Goal: Transaction & Acquisition: Purchase product/service

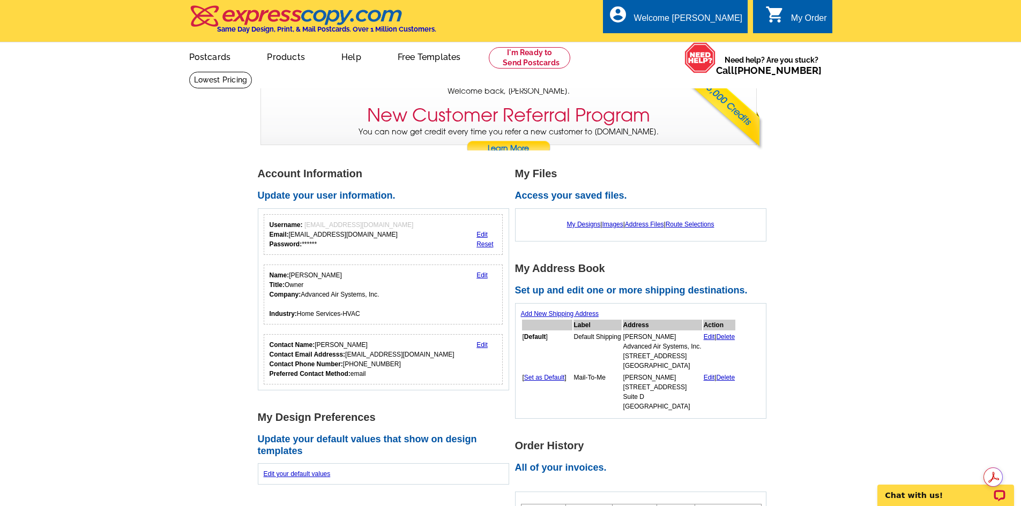
click at [784, 16] on link "0 shopping_cart My Order" at bounding box center [796, 18] width 62 height 13
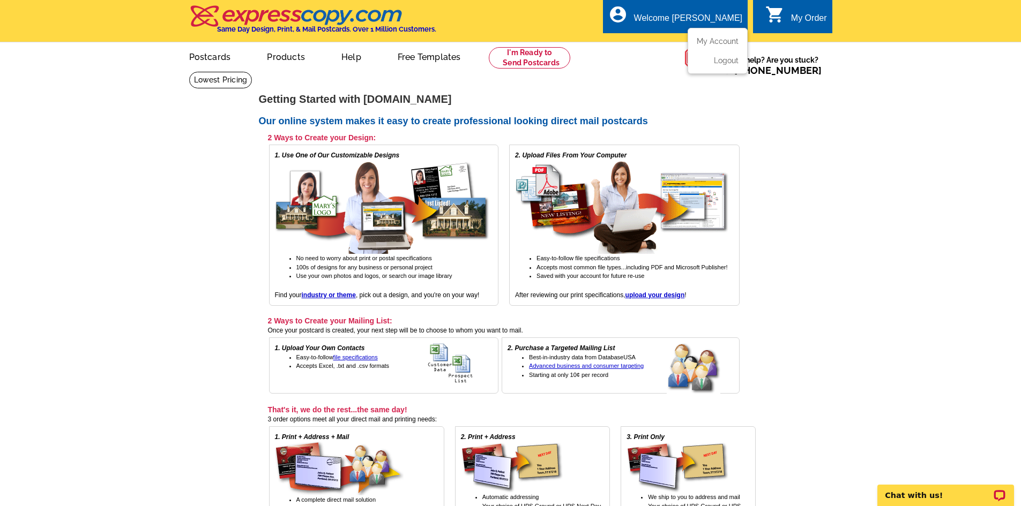
click at [712, 35] on ul "My Account Logout" at bounding box center [717, 51] width 60 height 46
click at [713, 42] on link "My Account" at bounding box center [715, 41] width 46 height 10
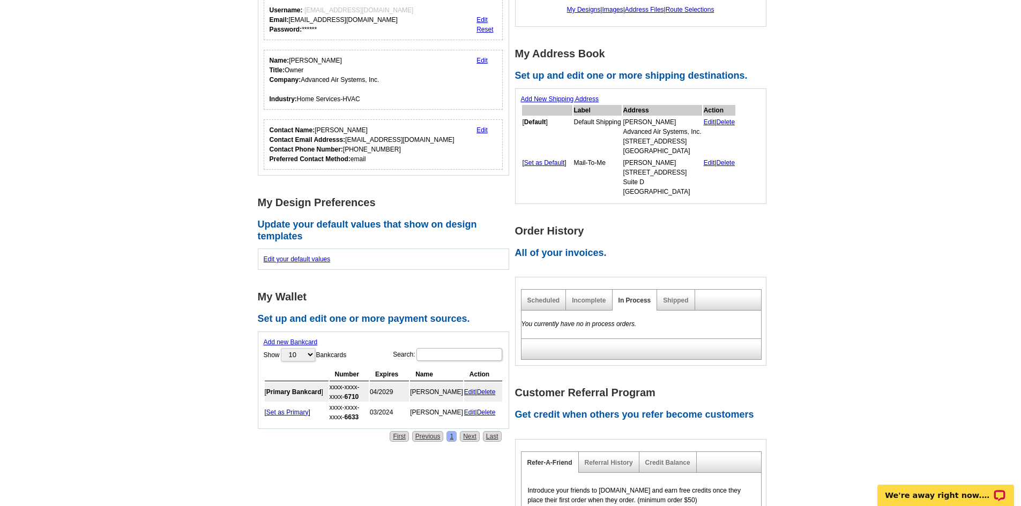
scroll to position [161, 0]
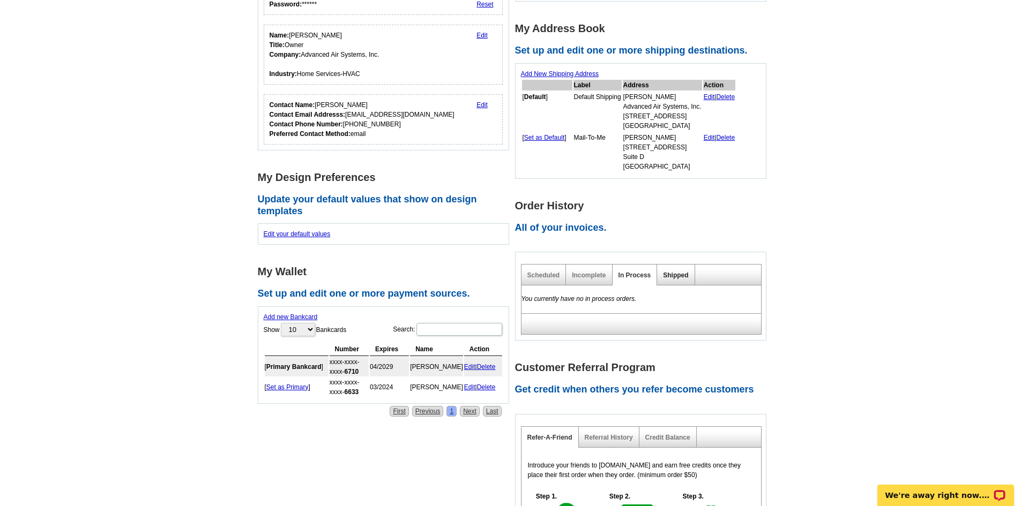
click at [674, 275] on link "Shipped" at bounding box center [675, 276] width 25 height 8
click at [567, 275] on div "Incomplete" at bounding box center [589, 275] width 46 height 21
click at [545, 275] on link "Scheduled" at bounding box center [543, 276] width 33 height 8
click at [602, 275] on link "Incomplete" at bounding box center [589, 276] width 34 height 8
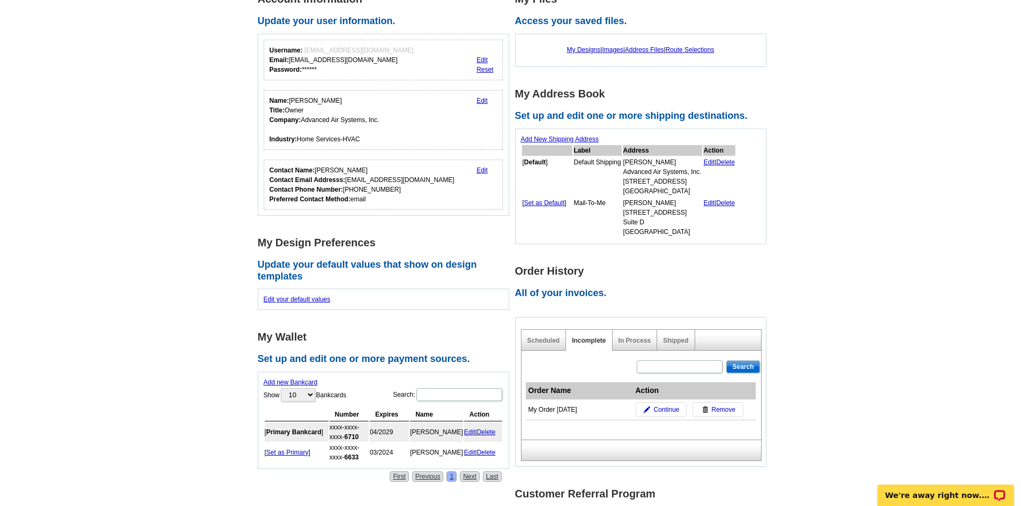
scroll to position [0, 0]
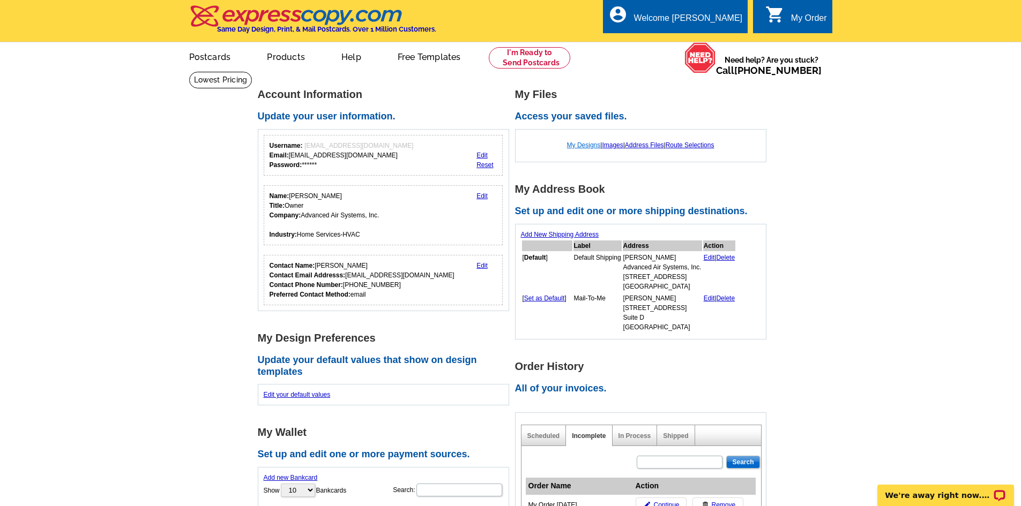
click at [584, 147] on link "My Designs" at bounding box center [584, 145] width 34 height 8
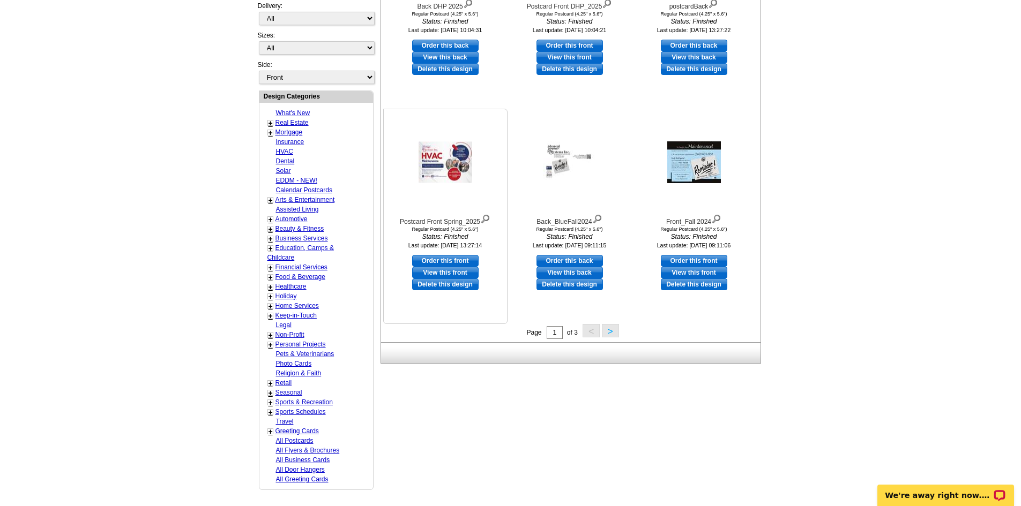
scroll to position [375, 0]
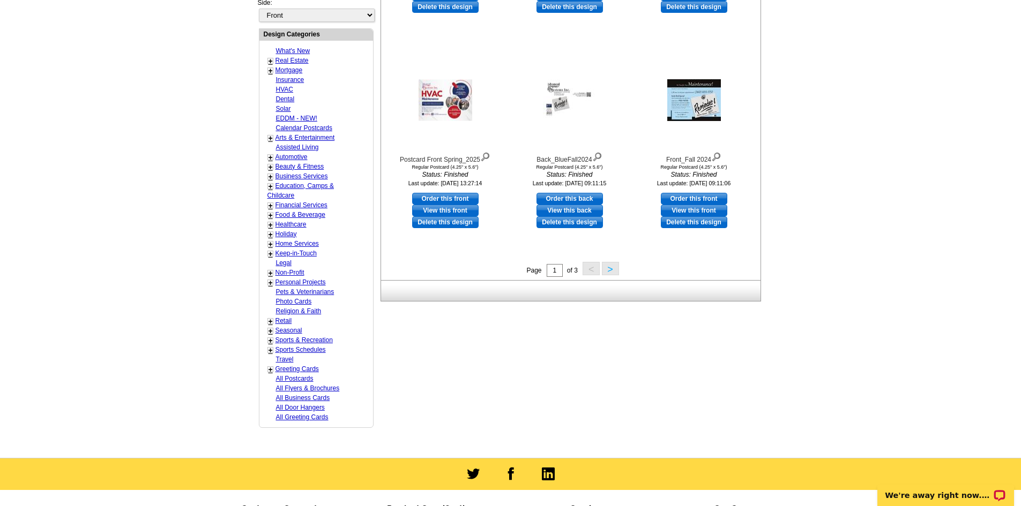
click at [610, 272] on button ">" at bounding box center [610, 268] width 17 height 13
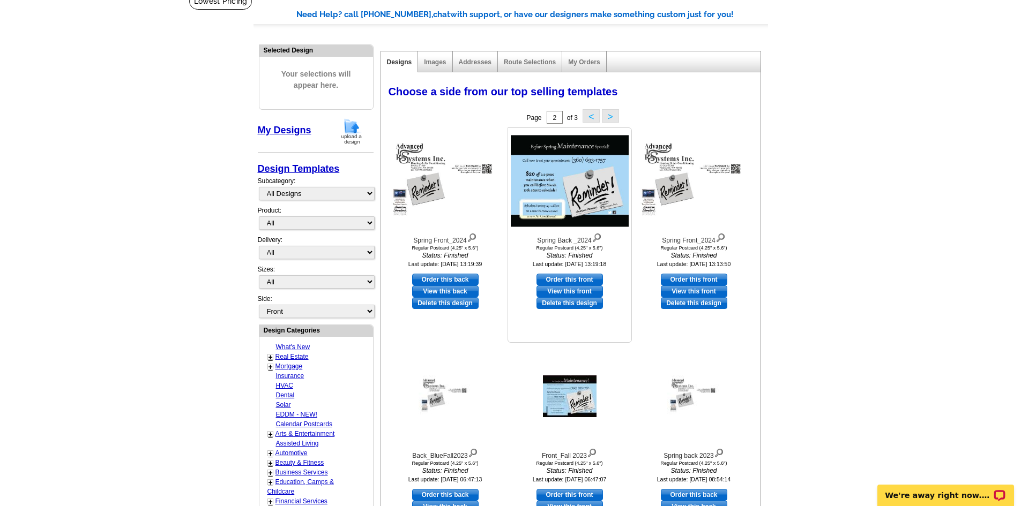
scroll to position [54, 0]
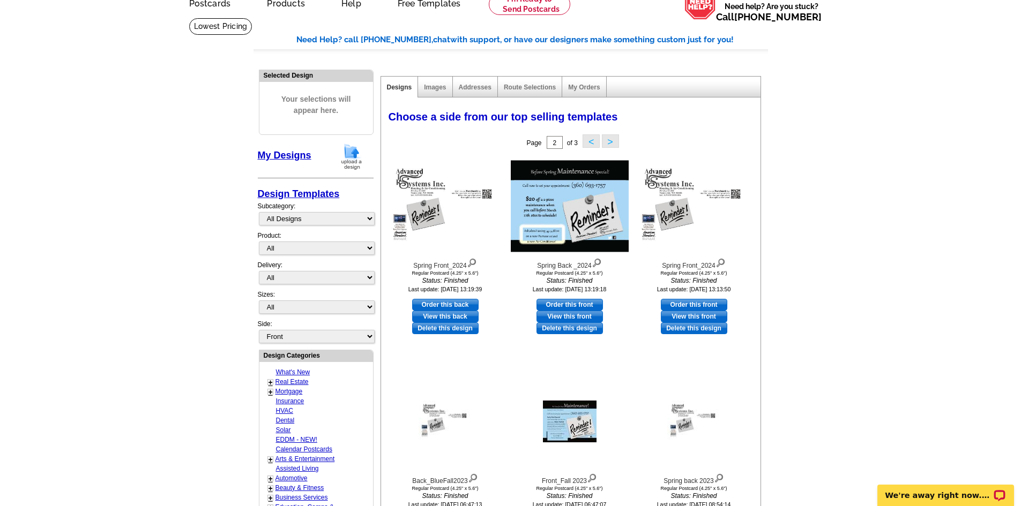
click at [594, 141] on button "<" at bounding box center [590, 140] width 17 height 13
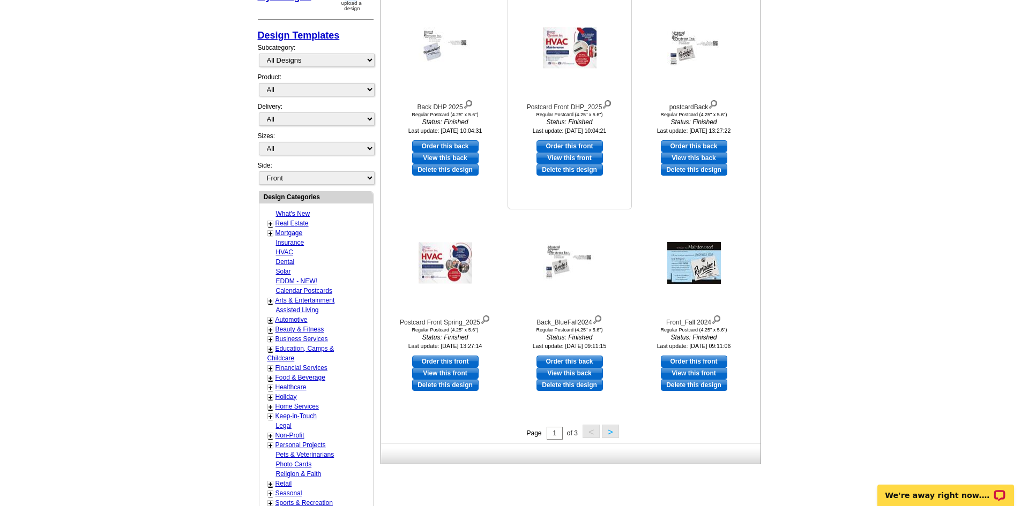
scroll to position [214, 0]
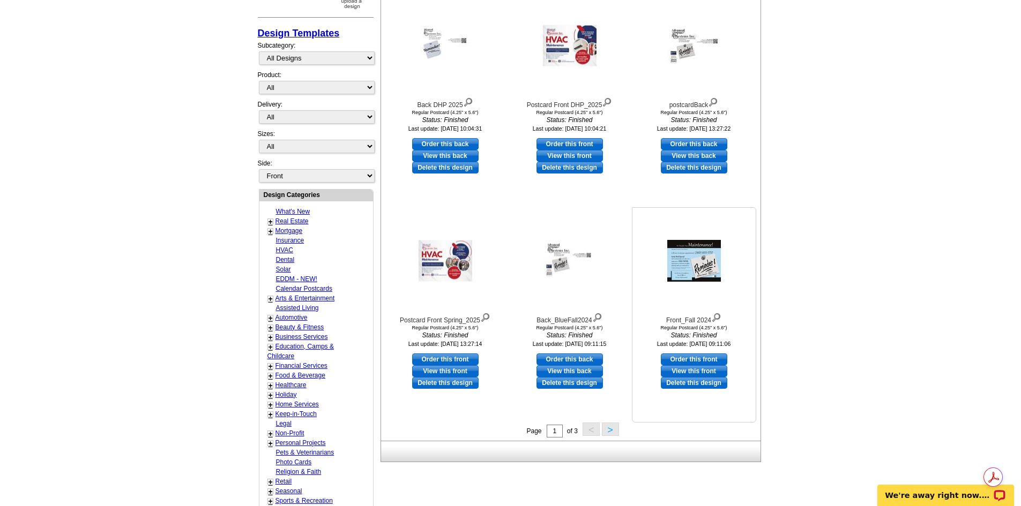
click at [711, 374] on link "View this front" at bounding box center [694, 371] width 66 height 12
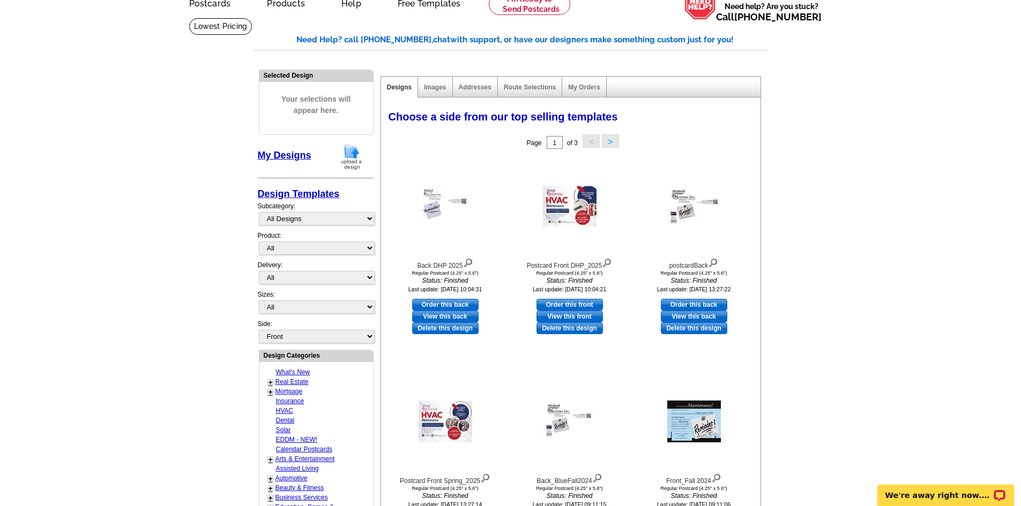
scroll to position [0, 0]
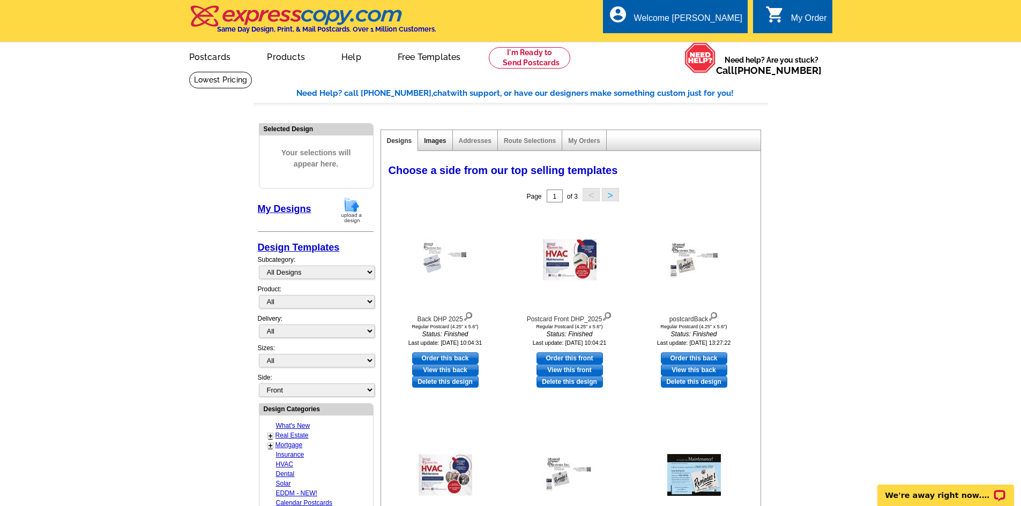
click at [437, 144] on link "Images" at bounding box center [435, 141] width 22 height 8
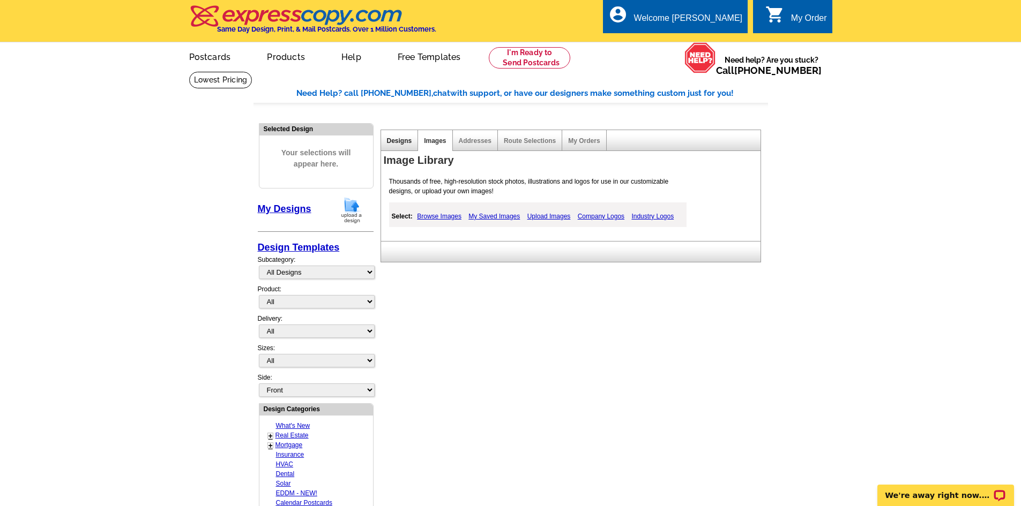
click at [395, 138] on link "Designs" at bounding box center [399, 141] width 25 height 8
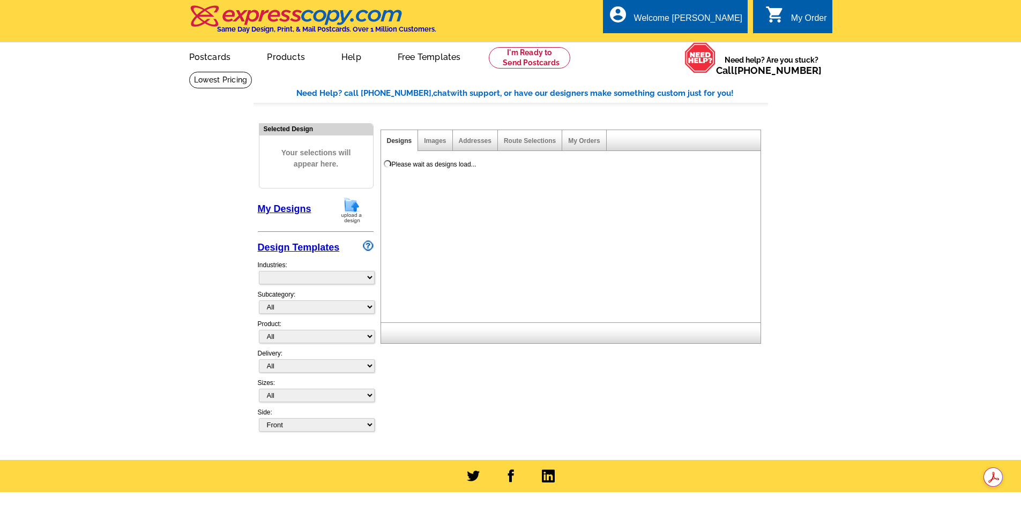
select select "785"
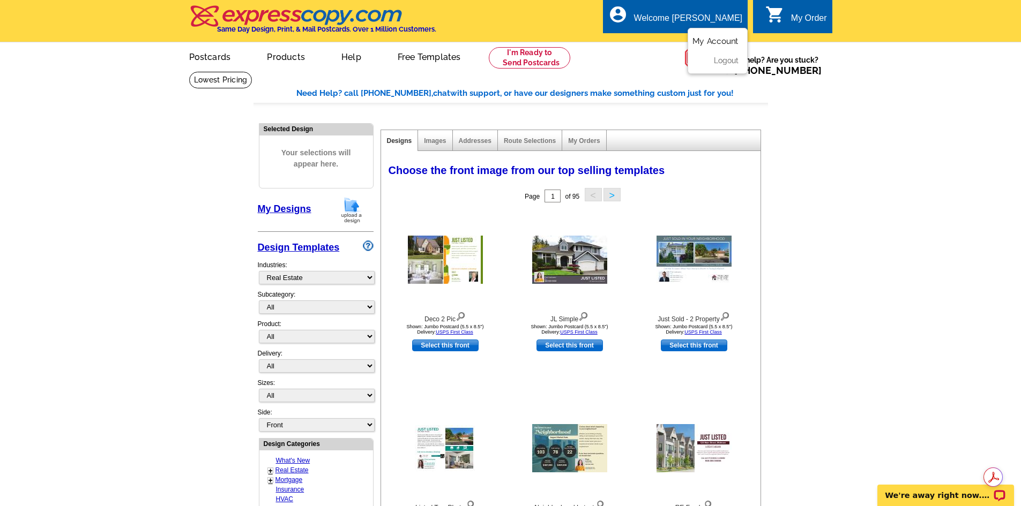
click at [712, 42] on link "My Account" at bounding box center [715, 41] width 46 height 10
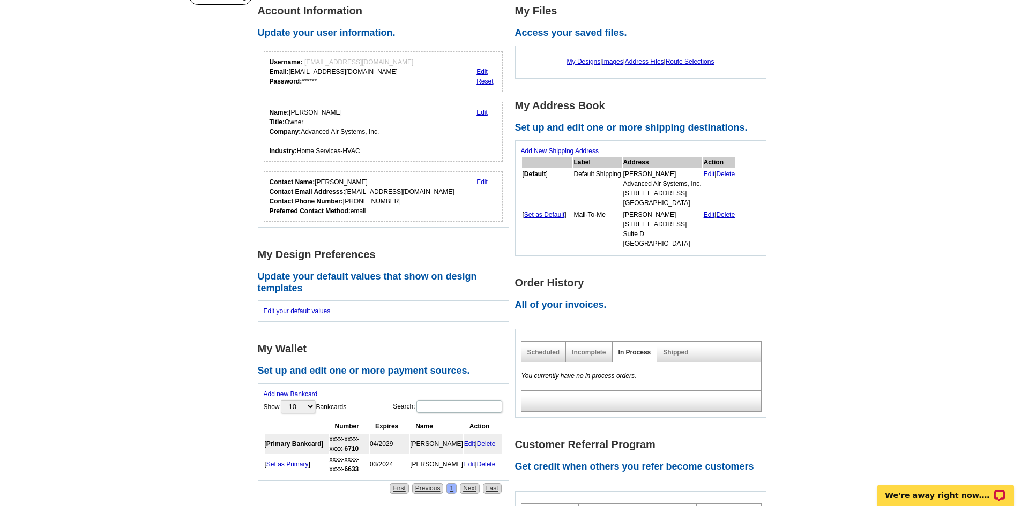
scroll to position [107, 0]
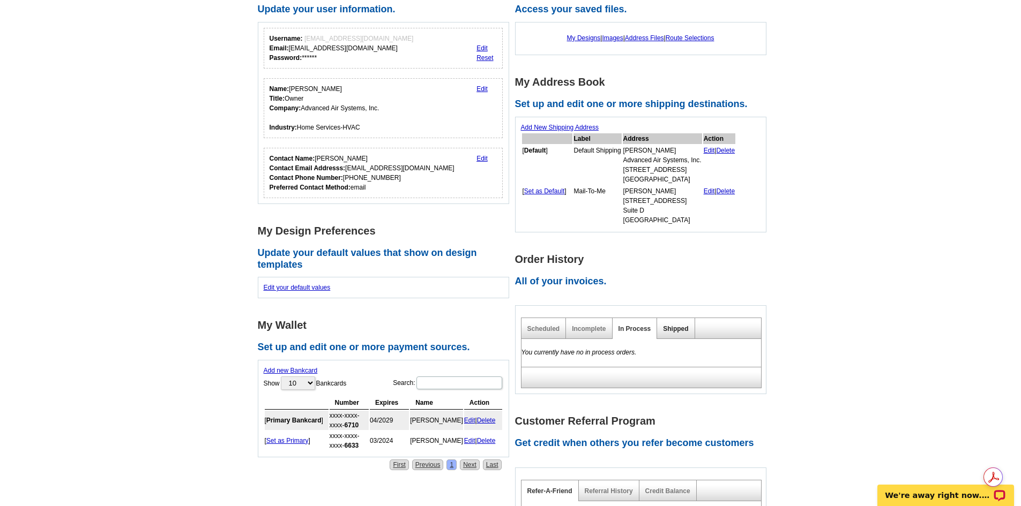
click at [680, 331] on link "Shipped" at bounding box center [675, 329] width 25 height 8
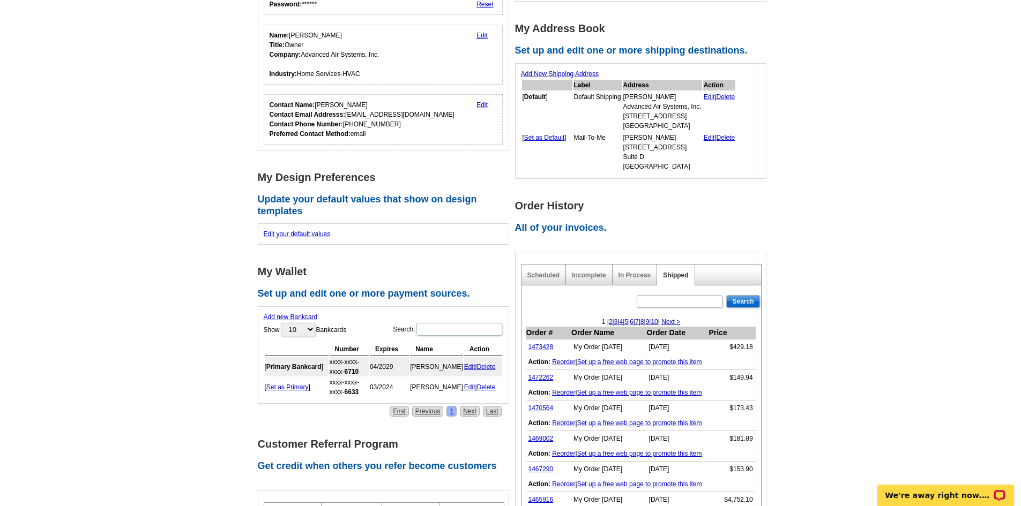
scroll to position [214, 0]
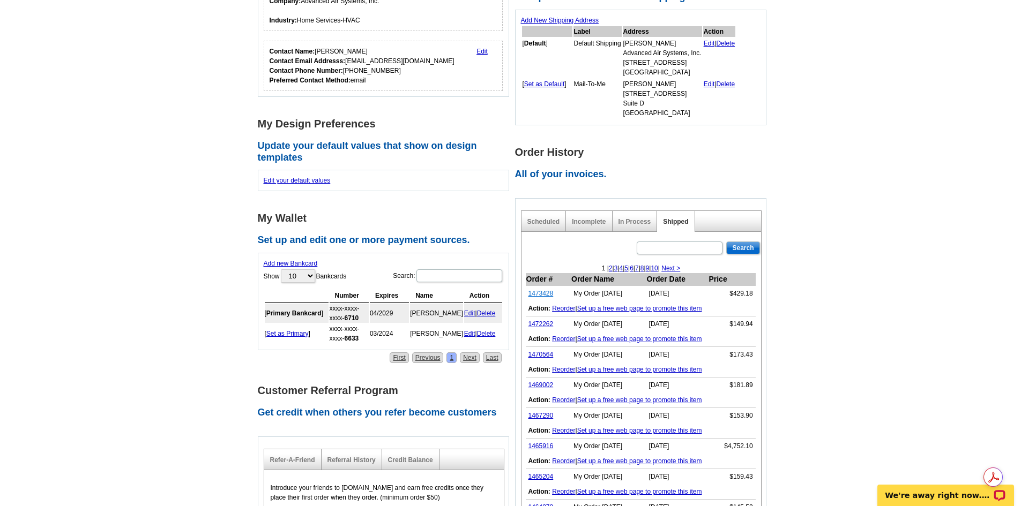
click at [548, 294] on link "1473428" at bounding box center [540, 294] width 25 height 8
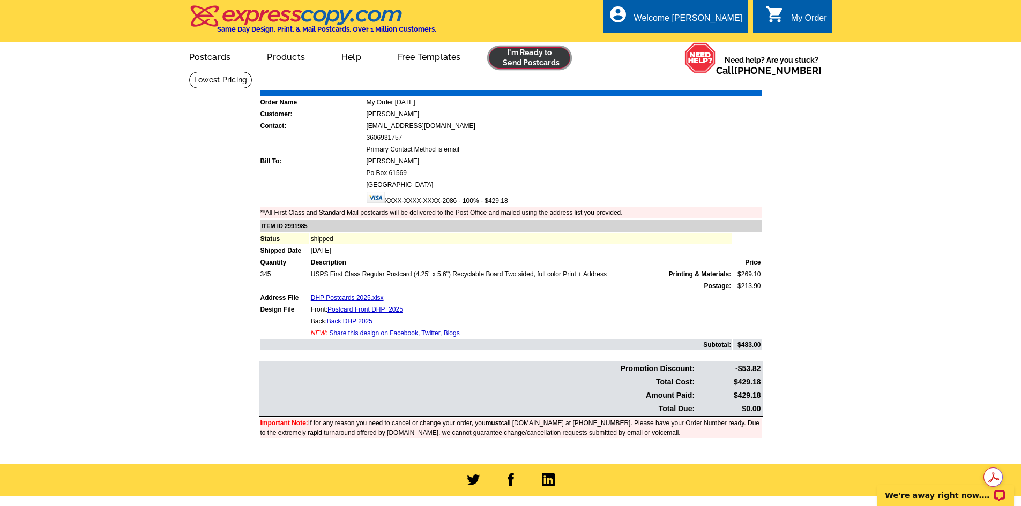
click at [528, 55] on link at bounding box center [530, 57] width 82 height 21
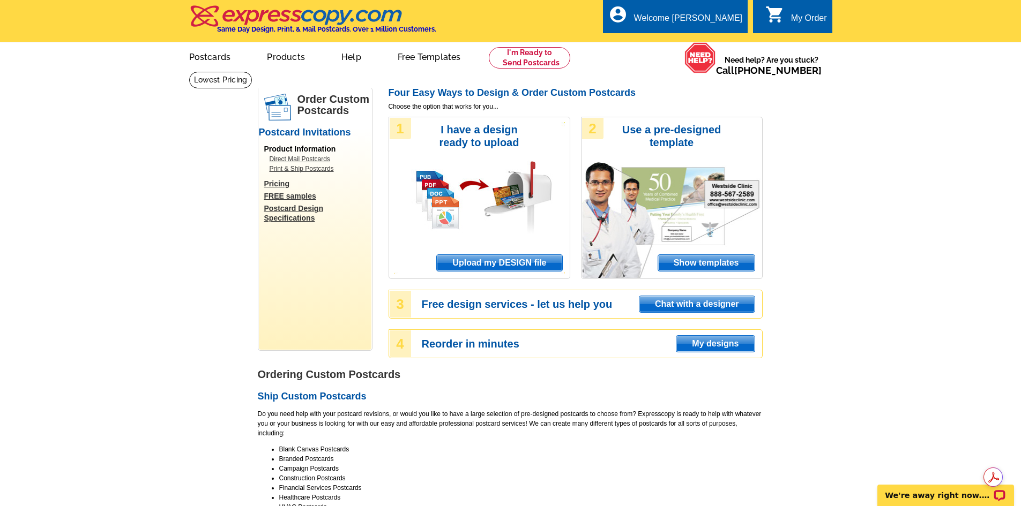
click at [722, 343] on span "My designs" at bounding box center [715, 344] width 78 height 16
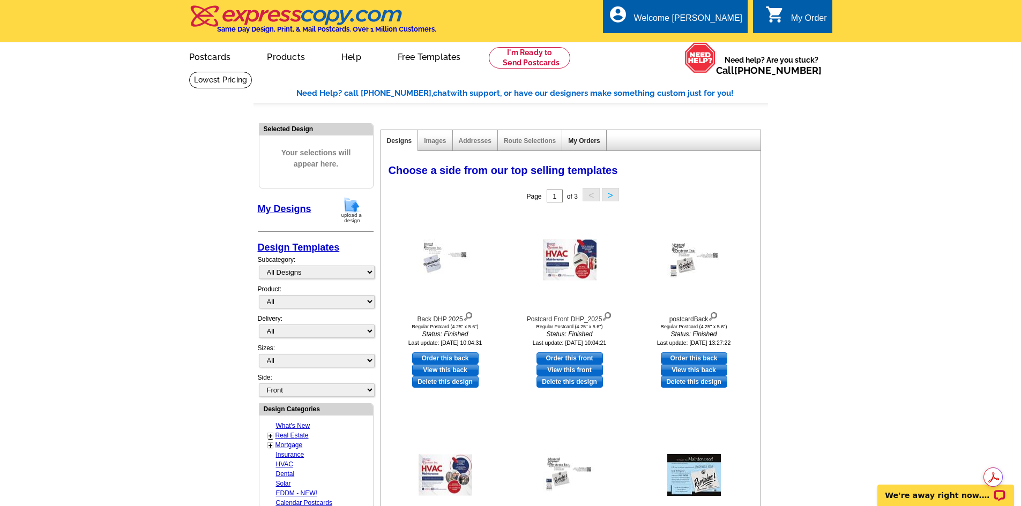
click at [582, 144] on link "My Orders" at bounding box center [584, 141] width 32 height 8
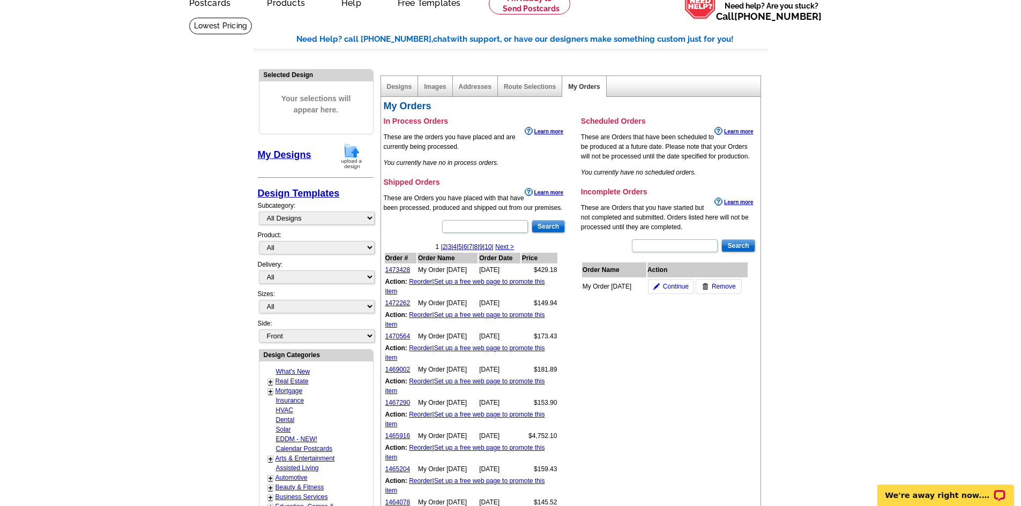
scroll to position [107, 0]
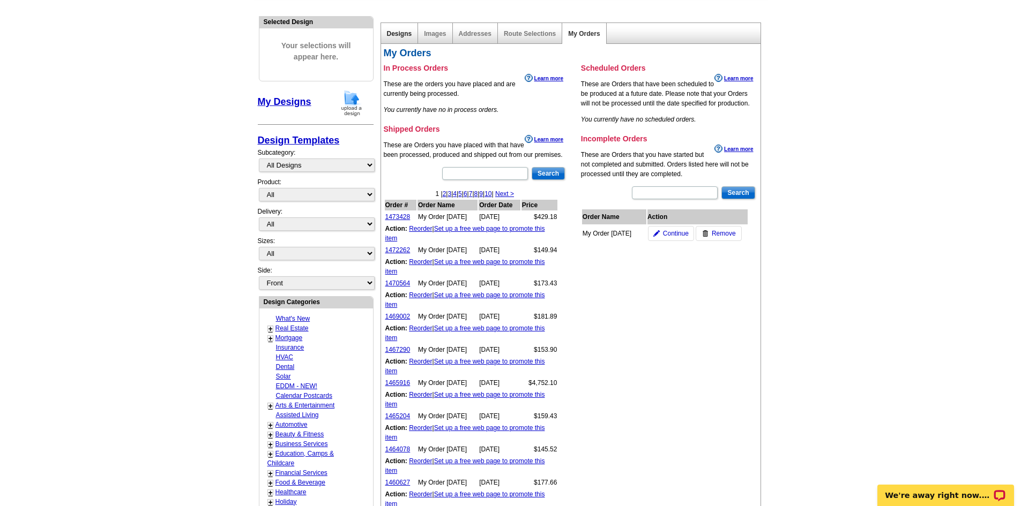
click at [401, 33] on link "Designs" at bounding box center [399, 34] width 25 height 8
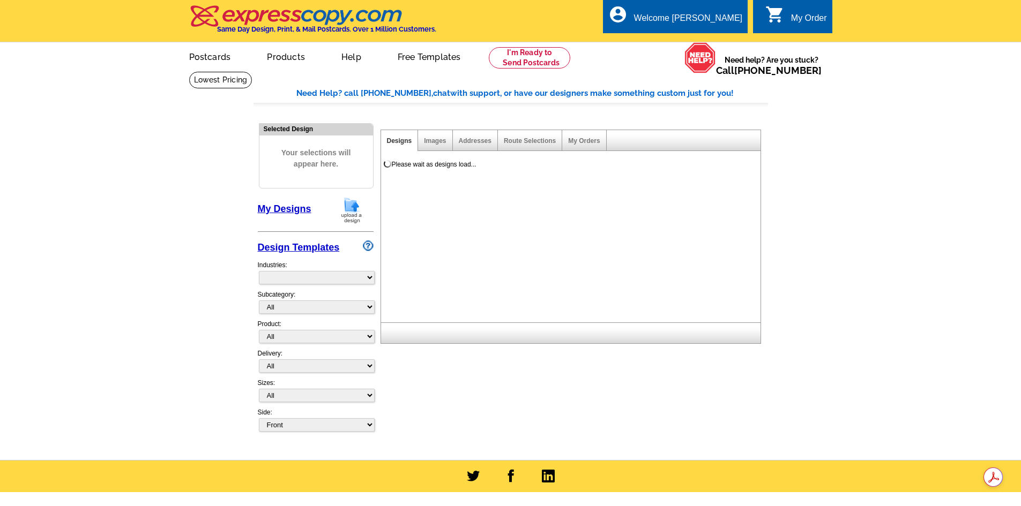
select select "785"
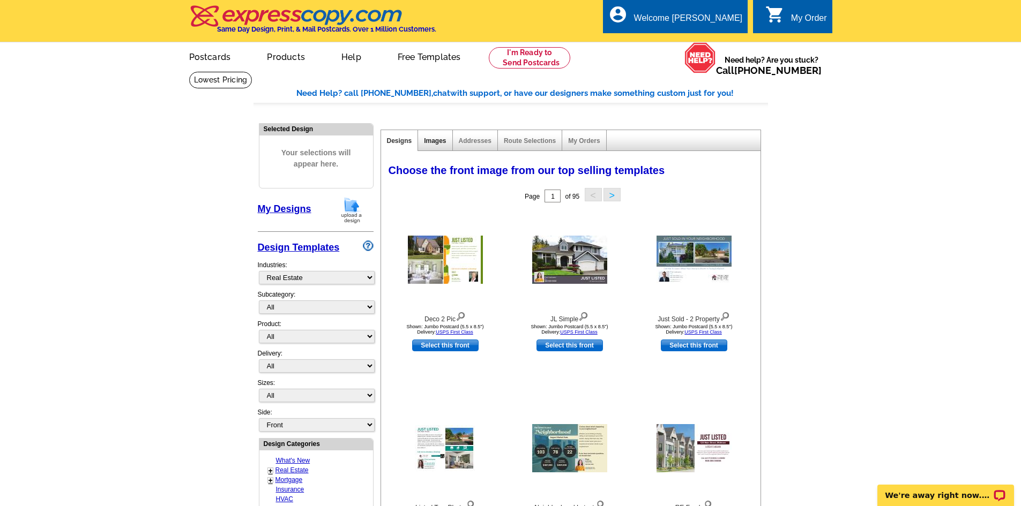
click at [436, 143] on link "Images" at bounding box center [435, 141] width 22 height 8
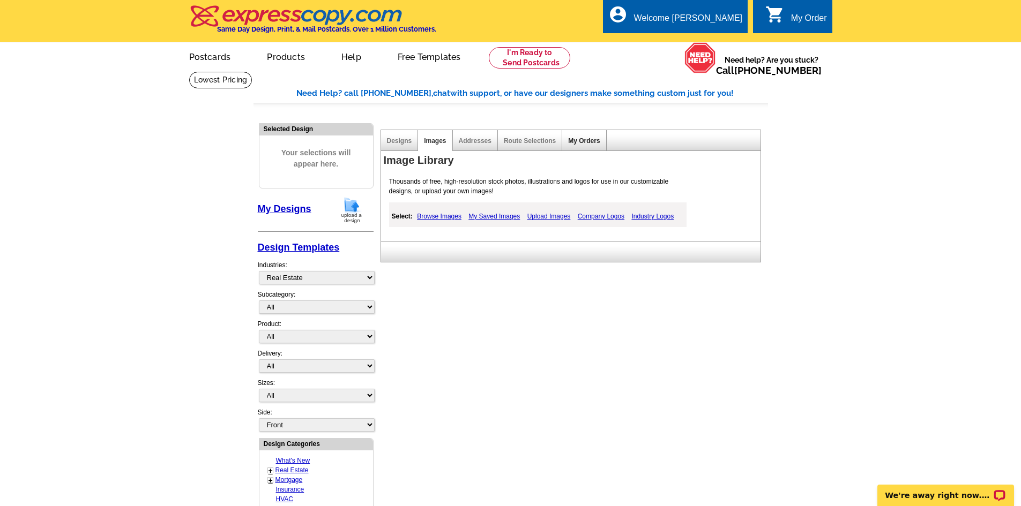
click at [593, 140] on link "My Orders" at bounding box center [584, 141] width 32 height 8
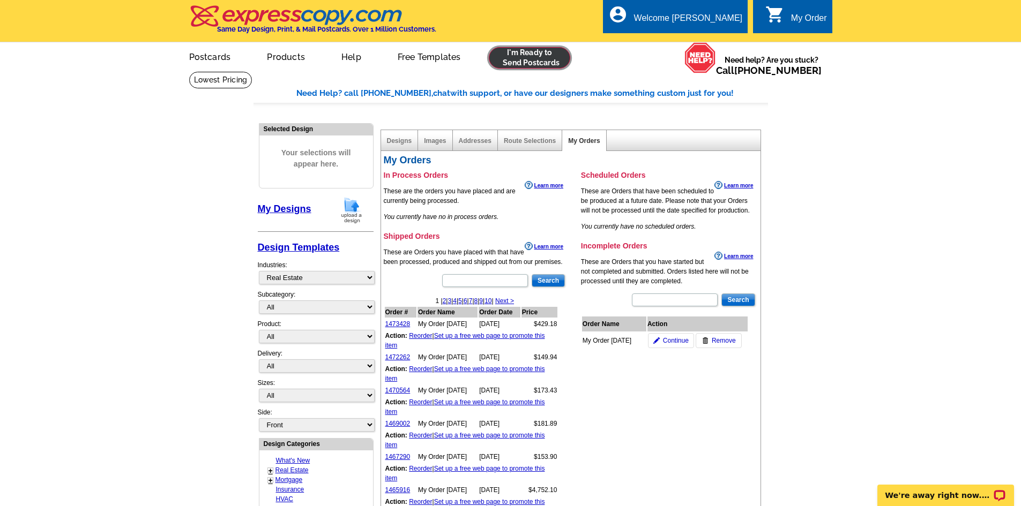
click at [512, 61] on link at bounding box center [530, 57] width 82 height 21
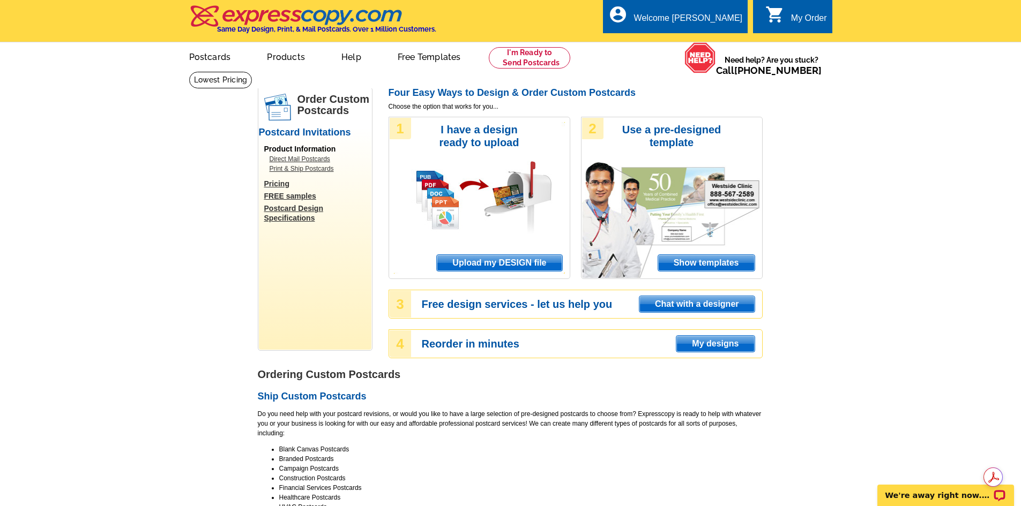
click at [708, 348] on span "My designs" at bounding box center [715, 344] width 78 height 16
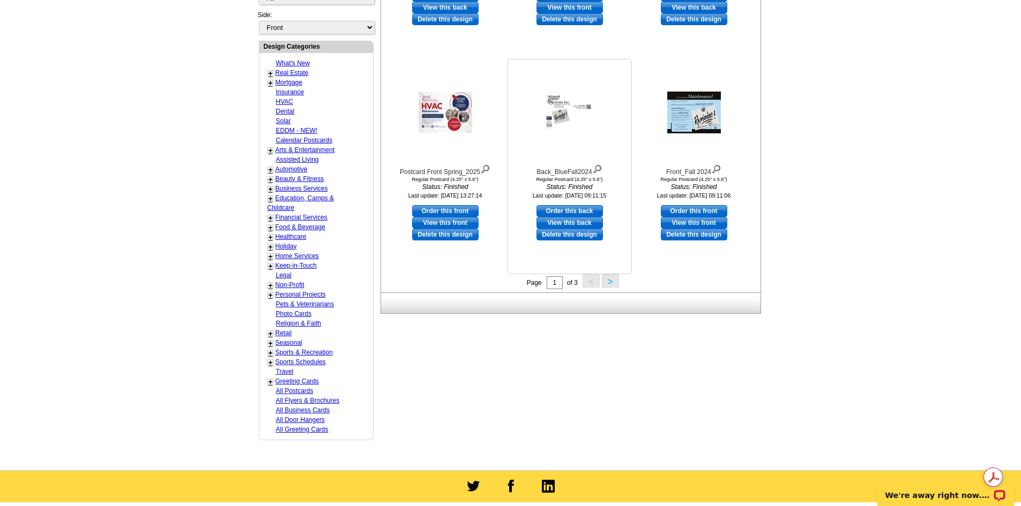
scroll to position [375, 0]
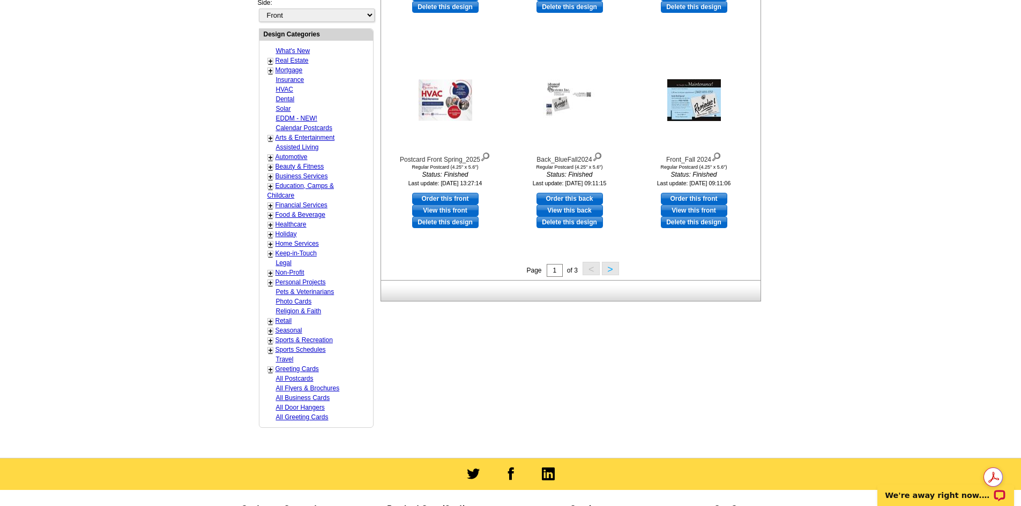
click at [612, 269] on button ">" at bounding box center [610, 268] width 17 height 13
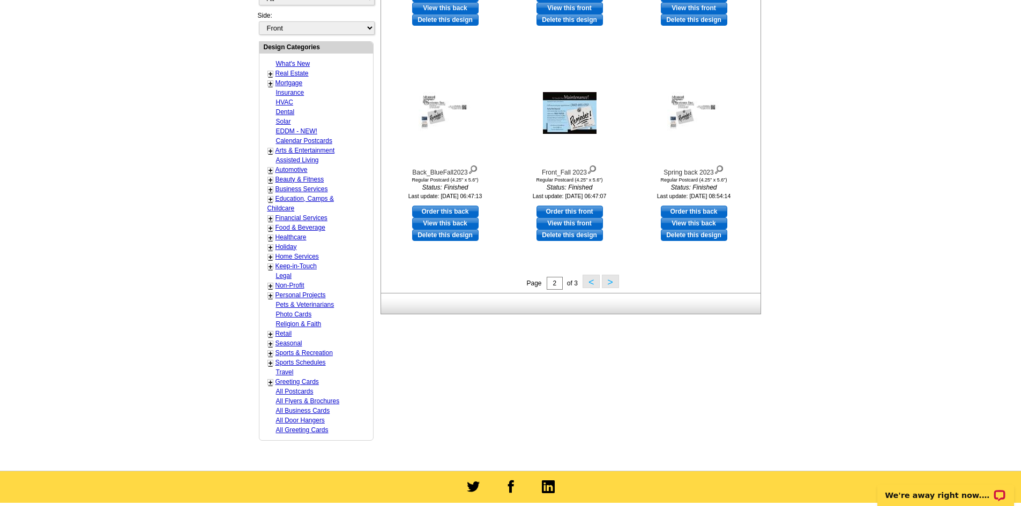
scroll to position [427, 0]
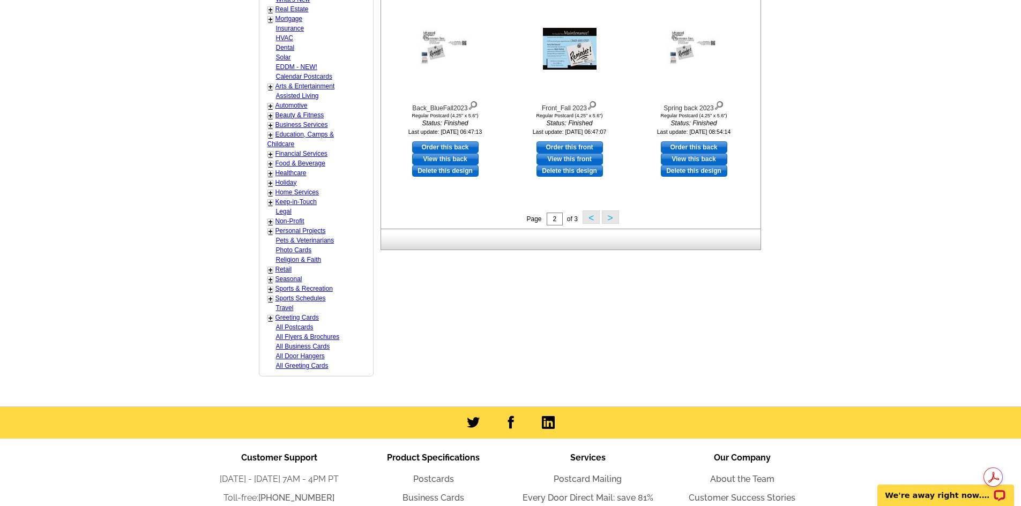
click at [610, 220] on button ">" at bounding box center [610, 217] width 17 height 13
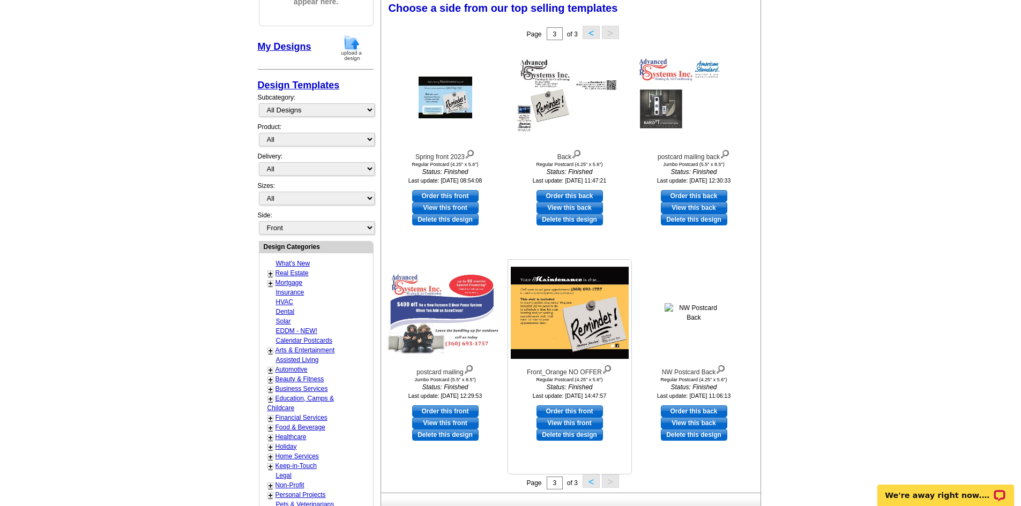
scroll to position [214, 0]
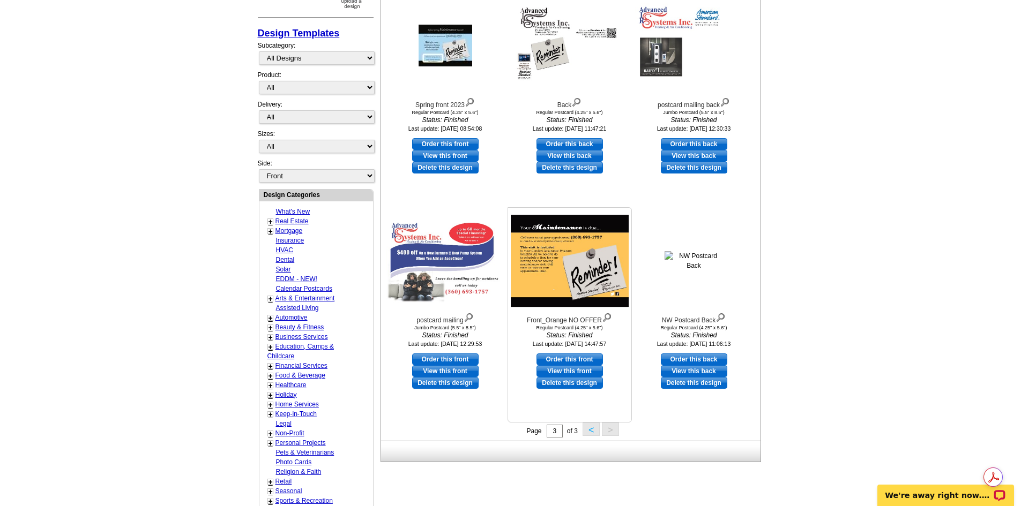
click at [564, 372] on link "View this front" at bounding box center [569, 371] width 66 height 12
click at [589, 362] on link "Order this front" at bounding box center [569, 360] width 66 height 12
select select "1"
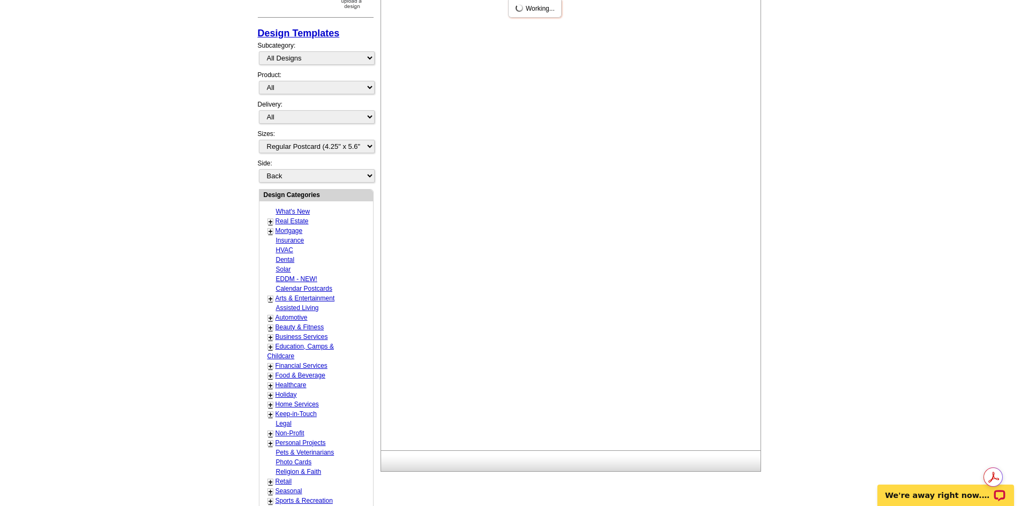
scroll to position [0, 0]
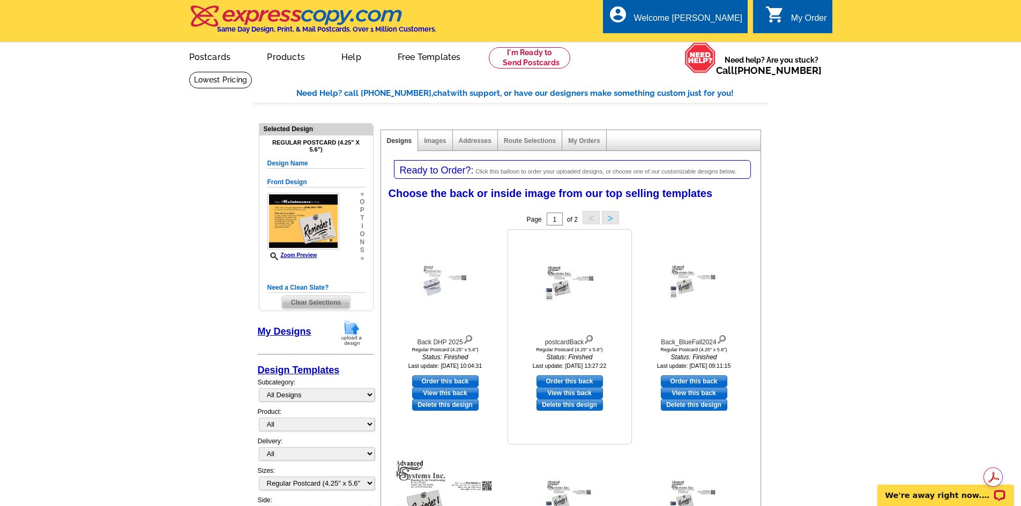
click at [590, 395] on link "View this back" at bounding box center [569, 393] width 66 height 12
click at [573, 382] on link "Order this back" at bounding box center [569, 382] width 66 height 12
select select "front"
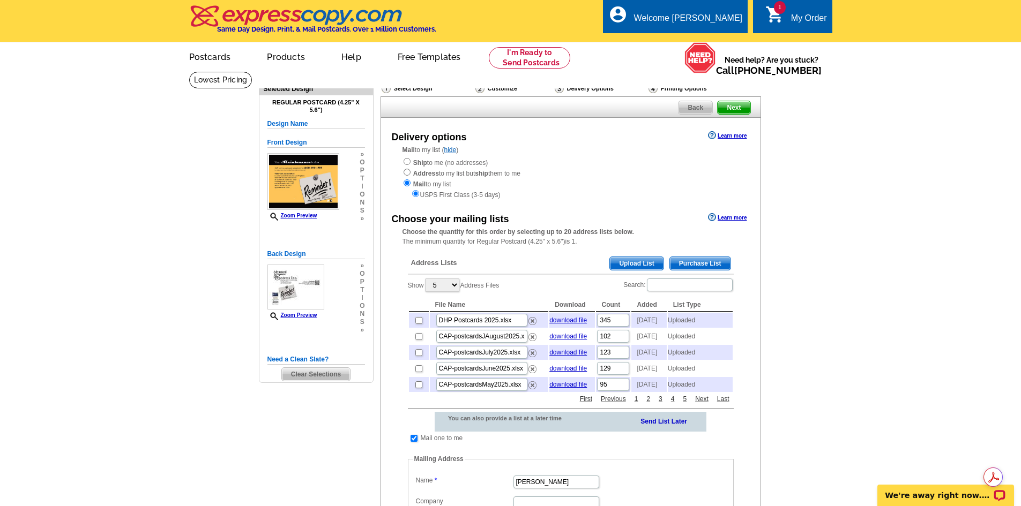
click at [643, 263] on span "Upload List" at bounding box center [636, 263] width 53 height 13
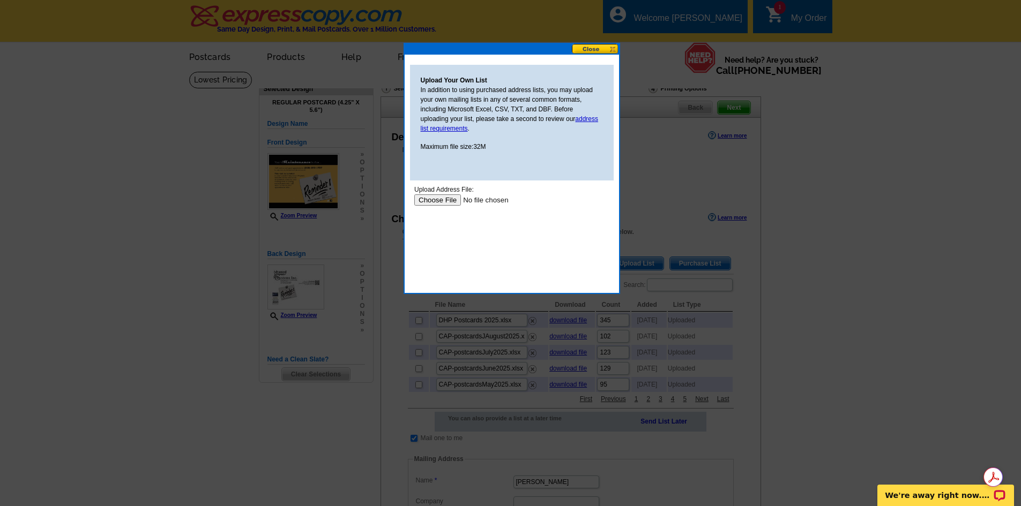
click at [457, 206] on input "file" at bounding box center [482, 200] width 136 height 11
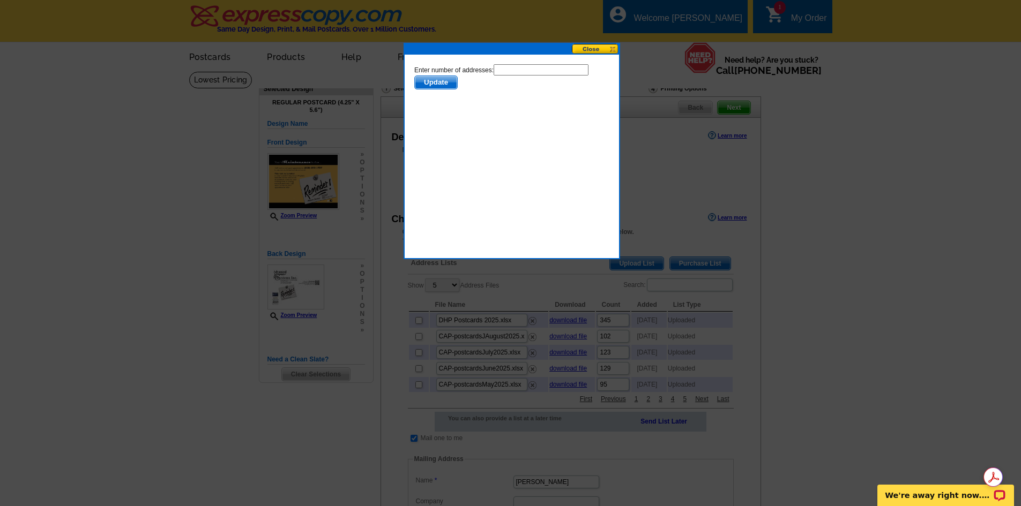
click at [493, 76] on input "text" at bounding box center [540, 69] width 95 height 11
type input "110"
click at [452, 89] on span "Update" at bounding box center [435, 82] width 42 height 13
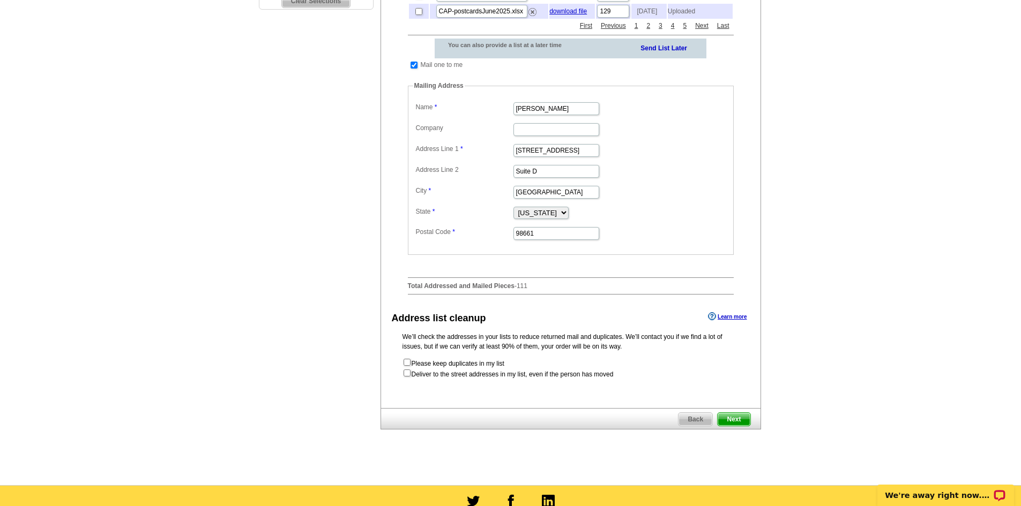
scroll to position [429, 0]
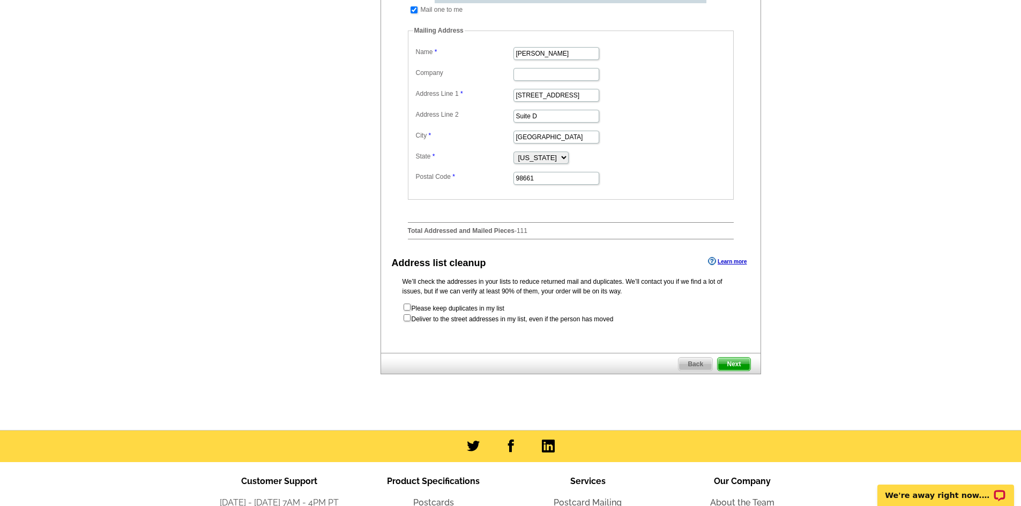
drag, startPoint x: 719, startPoint y: 285, endPoint x: 630, endPoint y: 283, distance: 89.5
click at [630, 271] on div "Address list cleanup Learn more" at bounding box center [570, 263] width 379 height 16
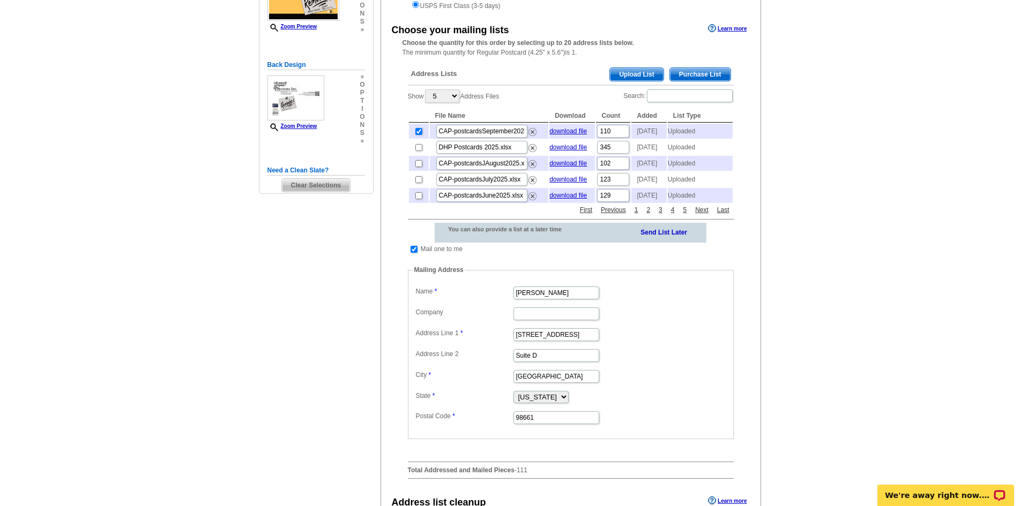
scroll to position [214, 0]
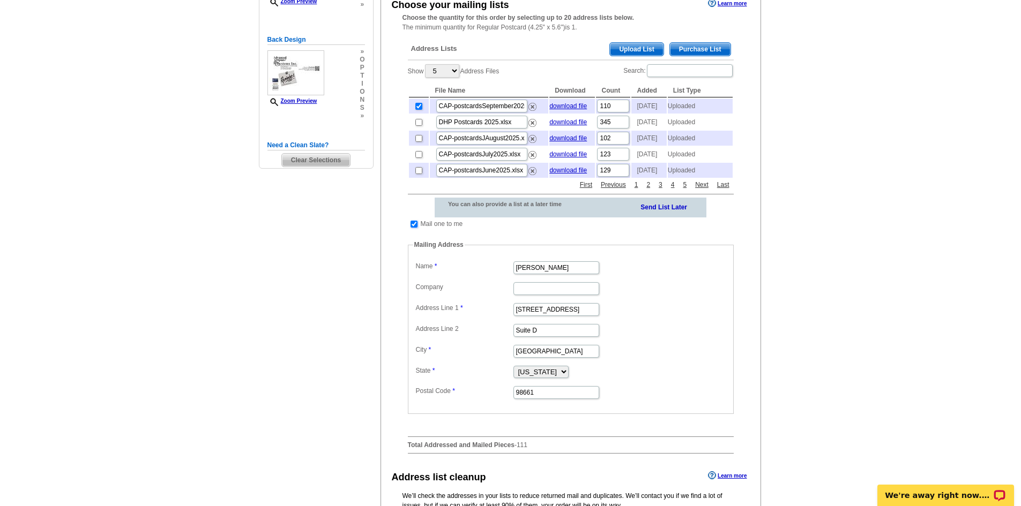
click at [415, 228] on input "checkbox" at bounding box center [413, 224] width 7 height 7
checkbox input "false"
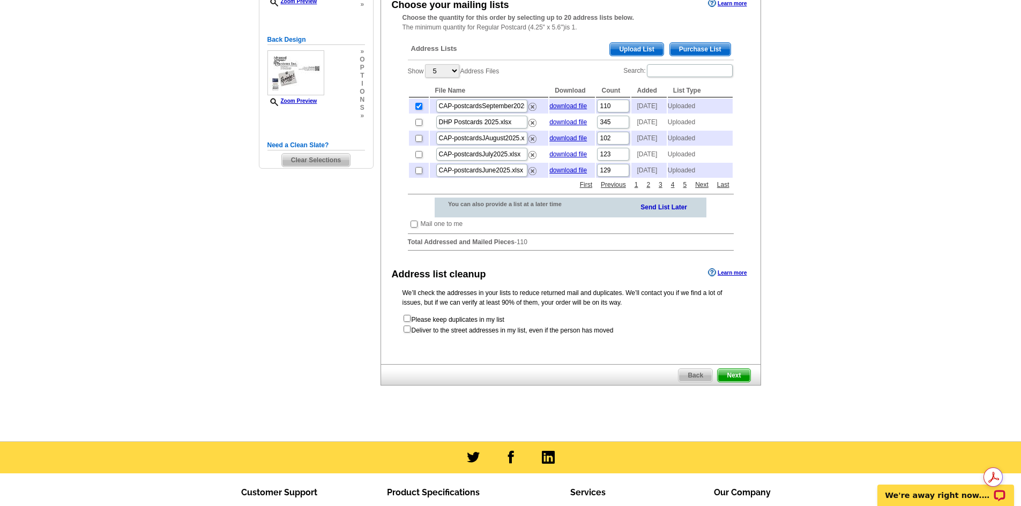
click at [741, 382] on span "Next" at bounding box center [733, 375] width 32 height 13
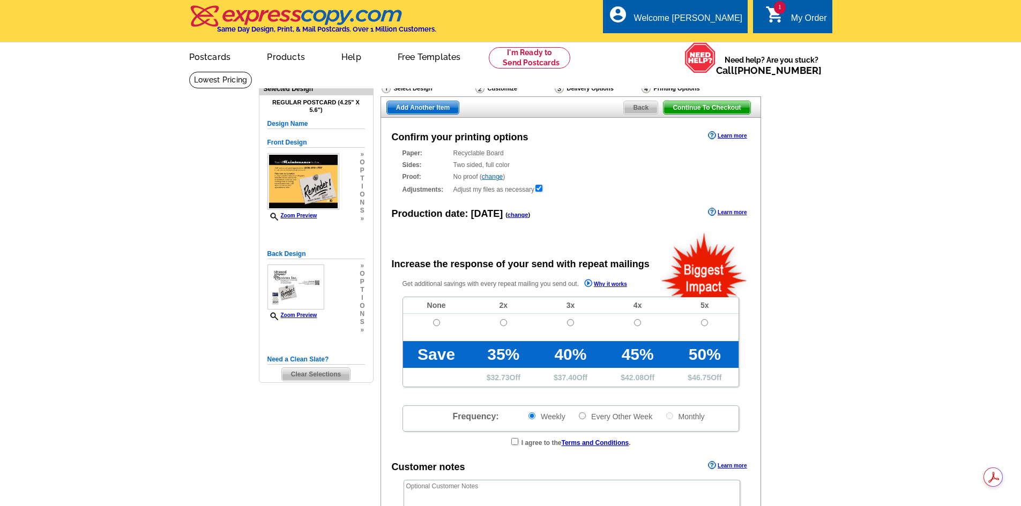
radio input "false"
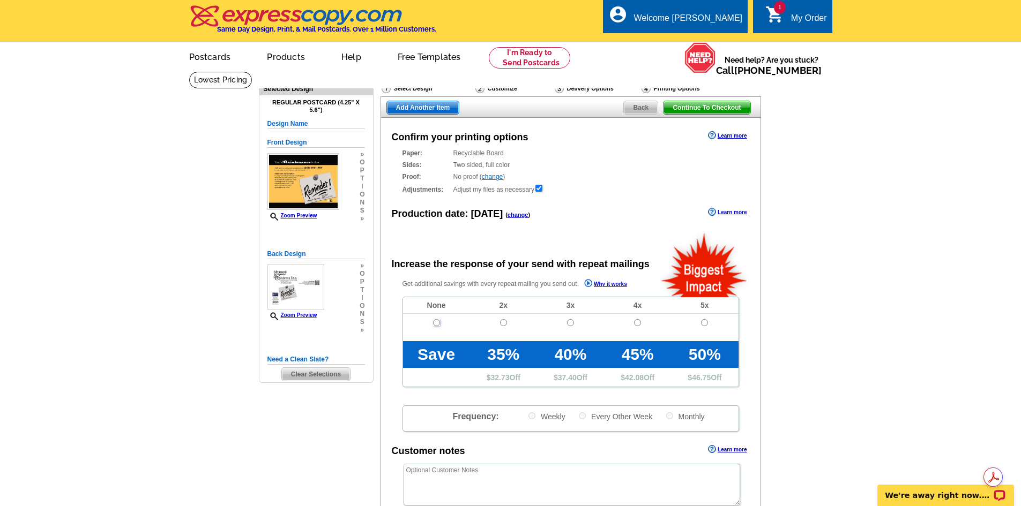
click at [434, 322] on input "radio" at bounding box center [436, 322] width 7 height 7
radio input "true"
click at [497, 178] on link "change" at bounding box center [492, 177] width 21 height 8
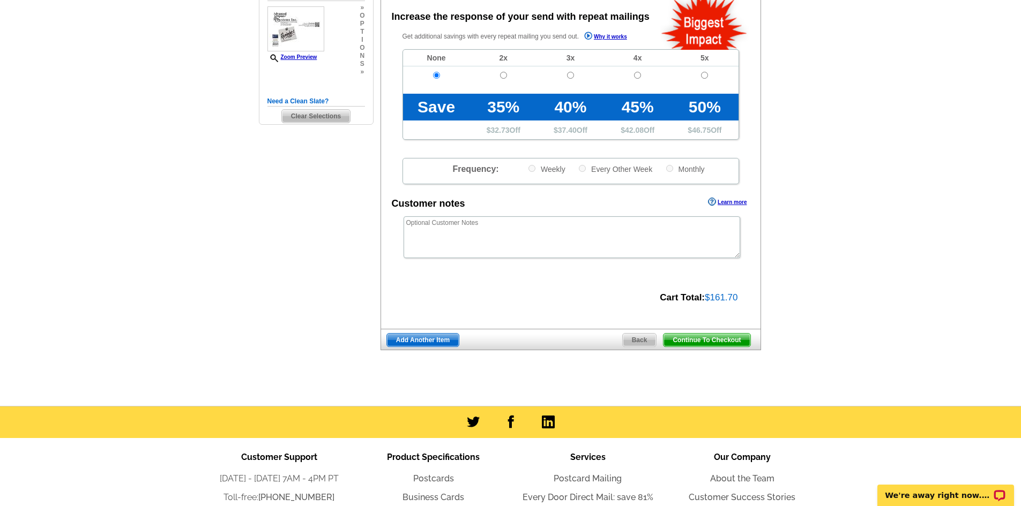
scroll to position [268, 0]
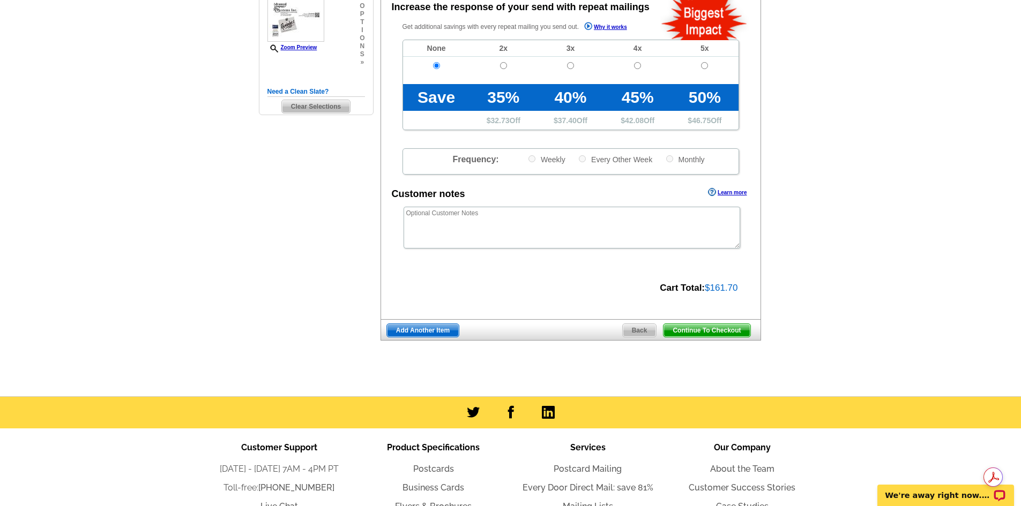
click at [698, 333] on span "Continue To Checkout" at bounding box center [706, 330] width 86 height 13
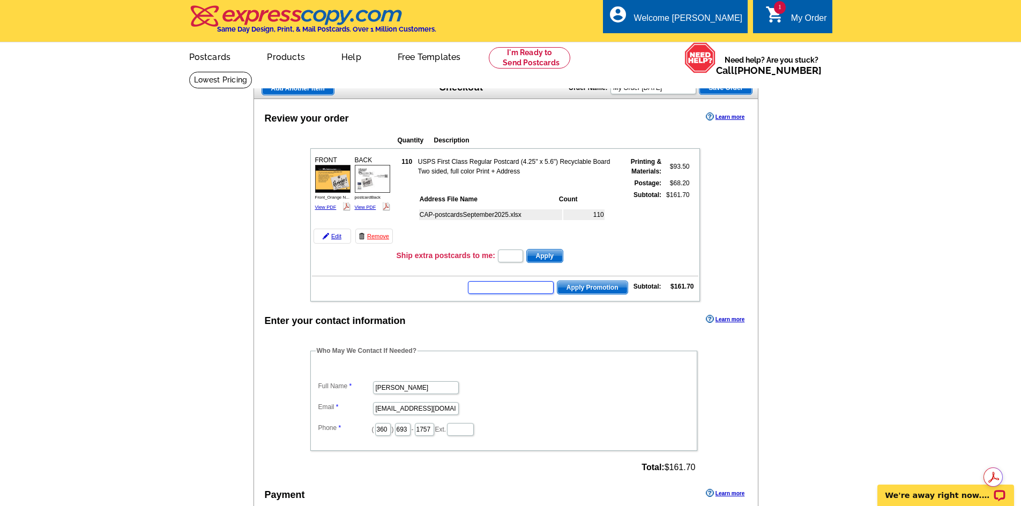
click at [528, 291] on input "text" at bounding box center [511, 287] width 86 height 13
paste input "PMUSA50"
type input "PMUSA50"
click at [592, 289] on span "Apply Promotion" at bounding box center [592, 287] width 70 height 13
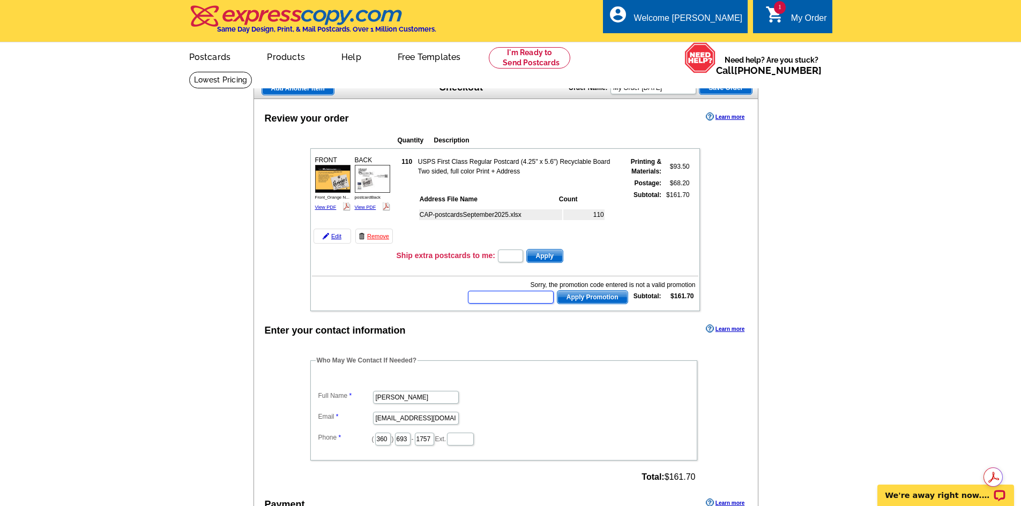
click at [517, 295] on input "text" at bounding box center [511, 297] width 86 height 13
type input "HURRY40"
click at [584, 298] on span "Apply Promotion" at bounding box center [592, 297] width 70 height 13
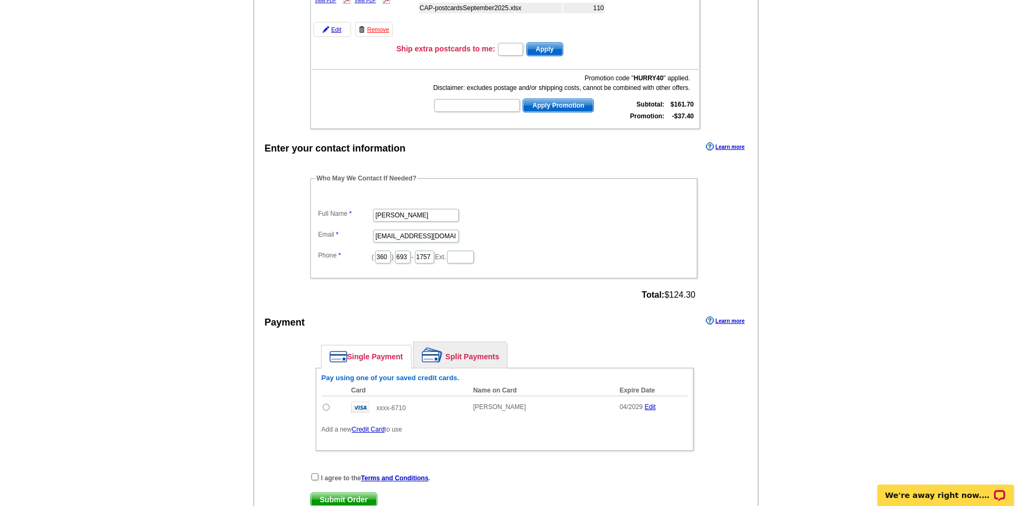
scroll to position [214, 0]
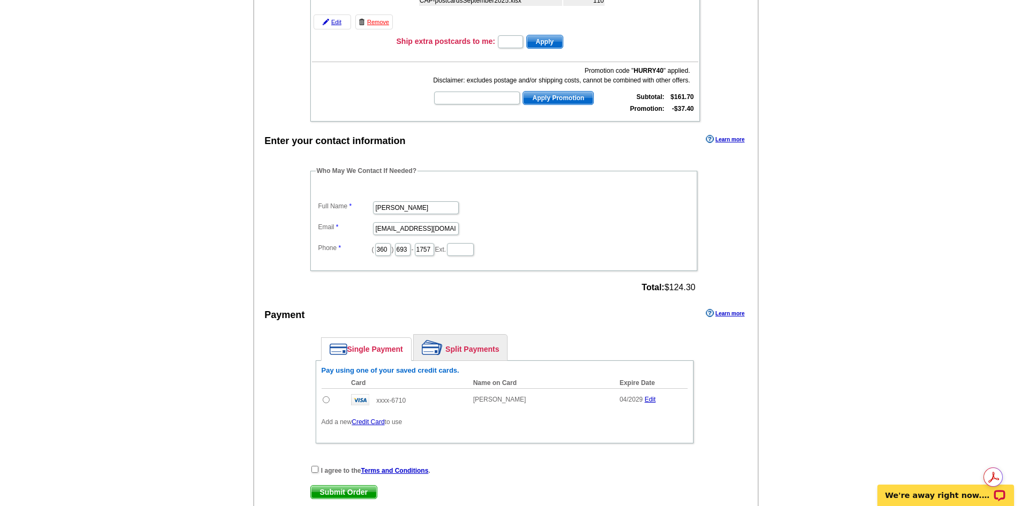
click at [325, 401] on input "radio" at bounding box center [326, 400] width 7 height 7
radio input "true"
click at [372, 423] on link "Credit Card" at bounding box center [368, 422] width 33 height 8
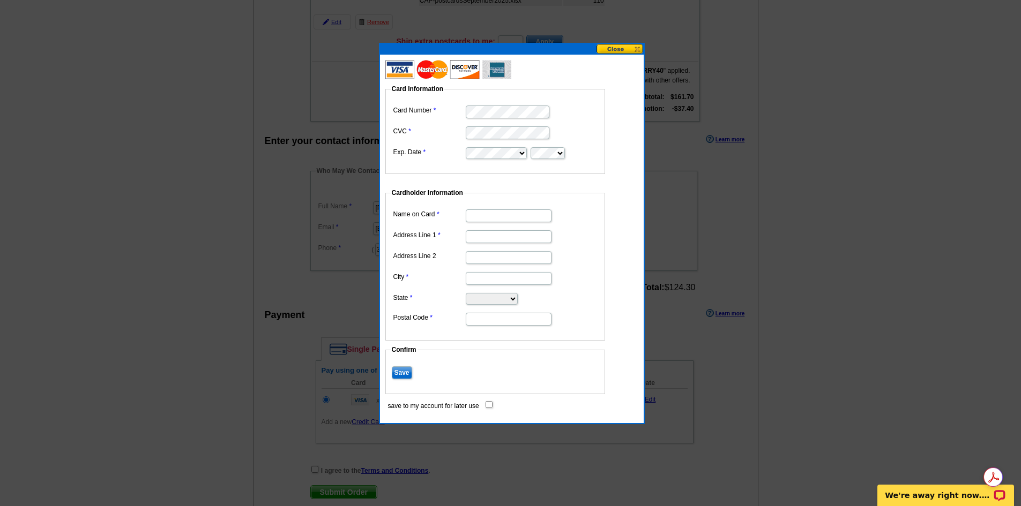
click at [489, 208] on dd at bounding box center [495, 215] width 209 height 17
click at [490, 211] on input "Name on Card" at bounding box center [509, 216] width 86 height 13
type input "[PERSON_NAME]"
click at [478, 239] on input "Address Line 1" at bounding box center [509, 236] width 86 height 13
type input "PO Box 61569"
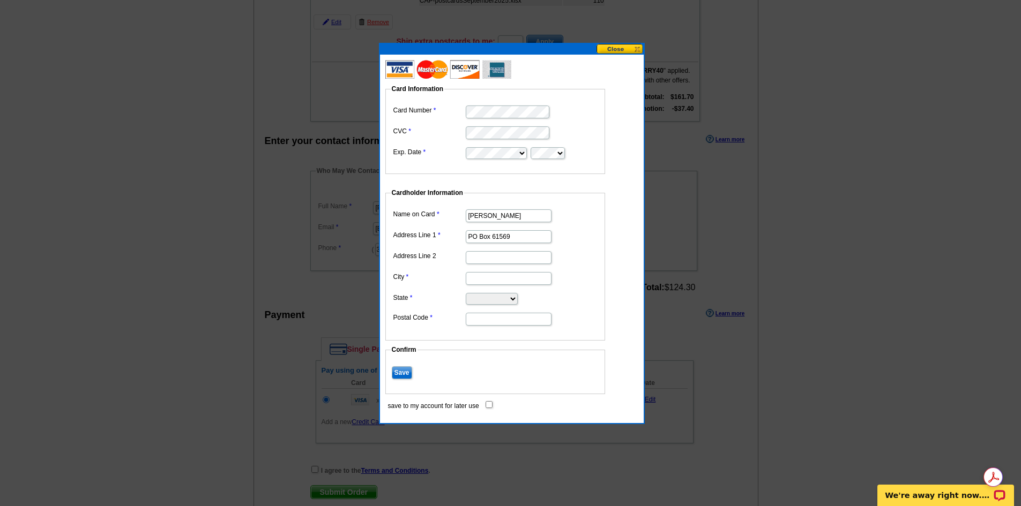
click at [485, 276] on input "City" at bounding box center [509, 278] width 86 height 13
type input "Vancouver"
select select "WA"
type input "98666"
click at [488, 403] on input "save to my account for later use" at bounding box center [488, 404] width 7 height 7
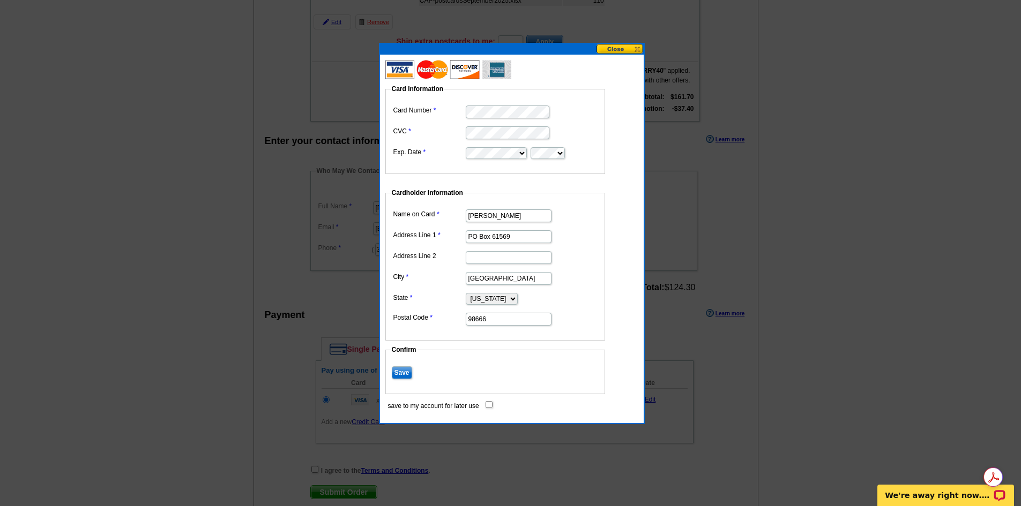
checkbox input "true"
click at [405, 373] on input "Save" at bounding box center [402, 373] width 20 height 13
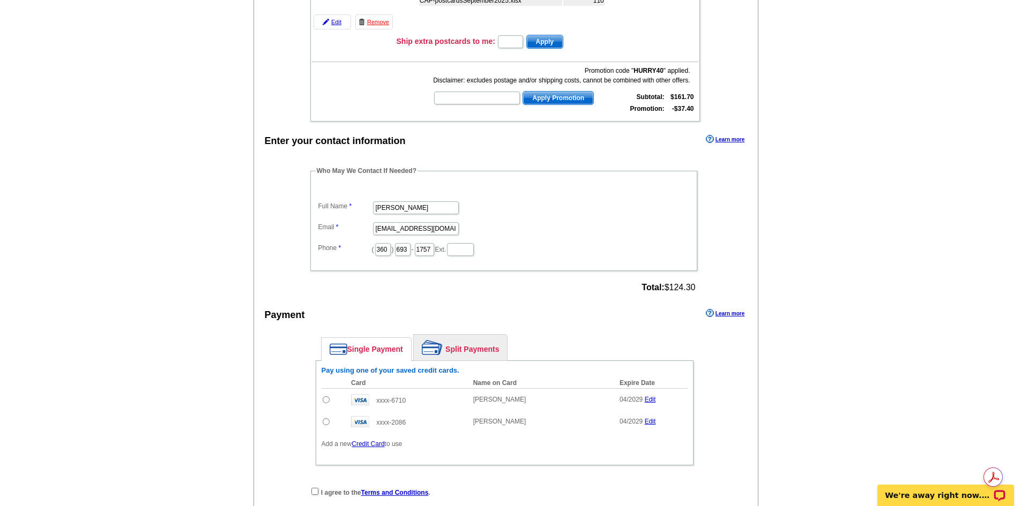
click at [324, 423] on input "radio" at bounding box center [326, 421] width 7 height 7
radio input "true"
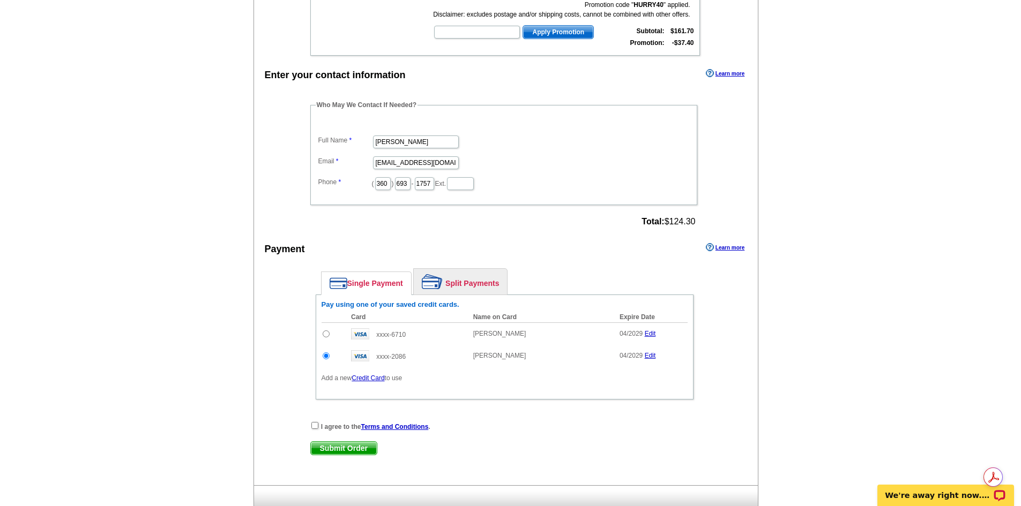
scroll to position [321, 0]
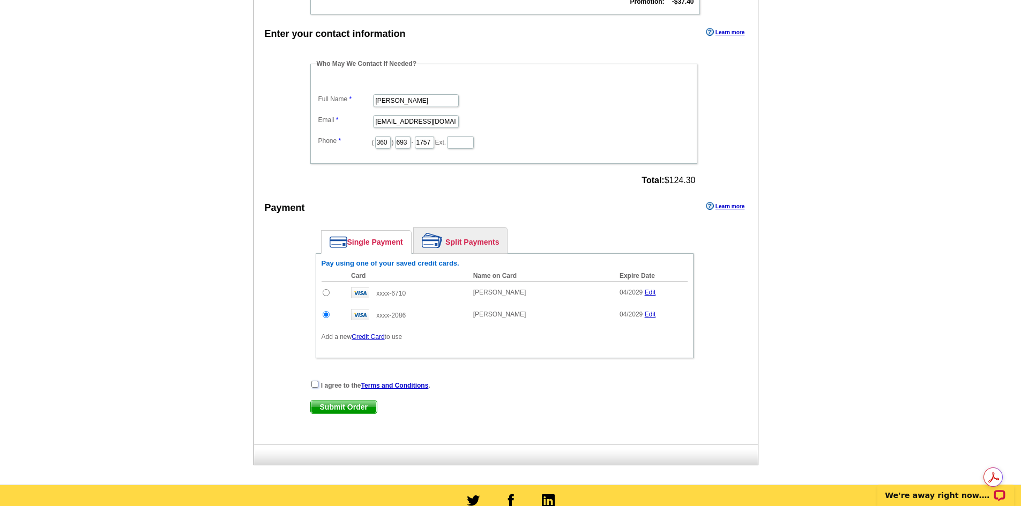
click at [316, 388] on input "checkbox" at bounding box center [314, 384] width 7 height 7
checkbox input "true"
click at [331, 405] on span "Submit Order" at bounding box center [344, 407] width 66 height 13
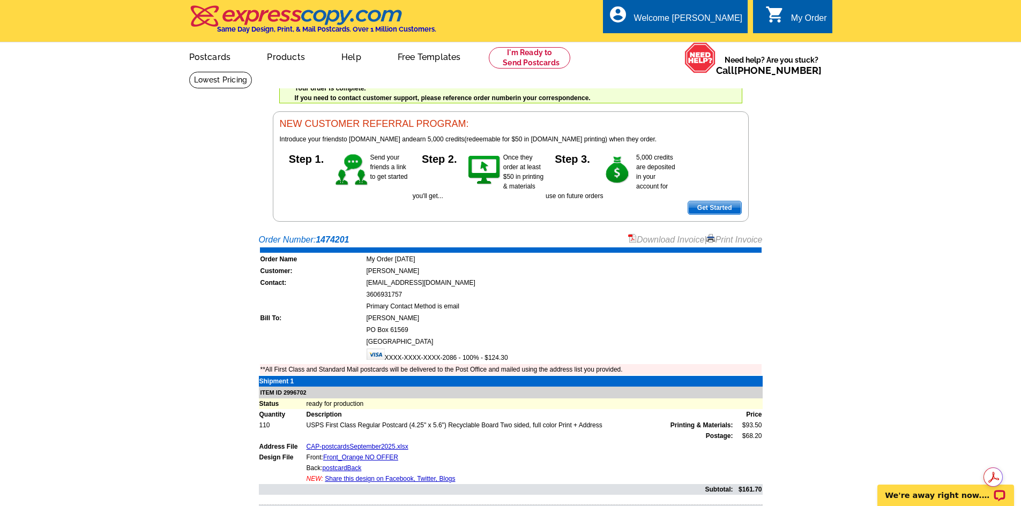
drag, startPoint x: 730, startPoint y: 243, endPoint x: 790, endPoint y: 439, distance: 205.2
click at [730, 243] on link "Print Invoice" at bounding box center [734, 239] width 56 height 9
click at [659, 242] on link "Download Invoice" at bounding box center [666, 239] width 76 height 9
